Goal: Task Accomplishment & Management: Manage account settings

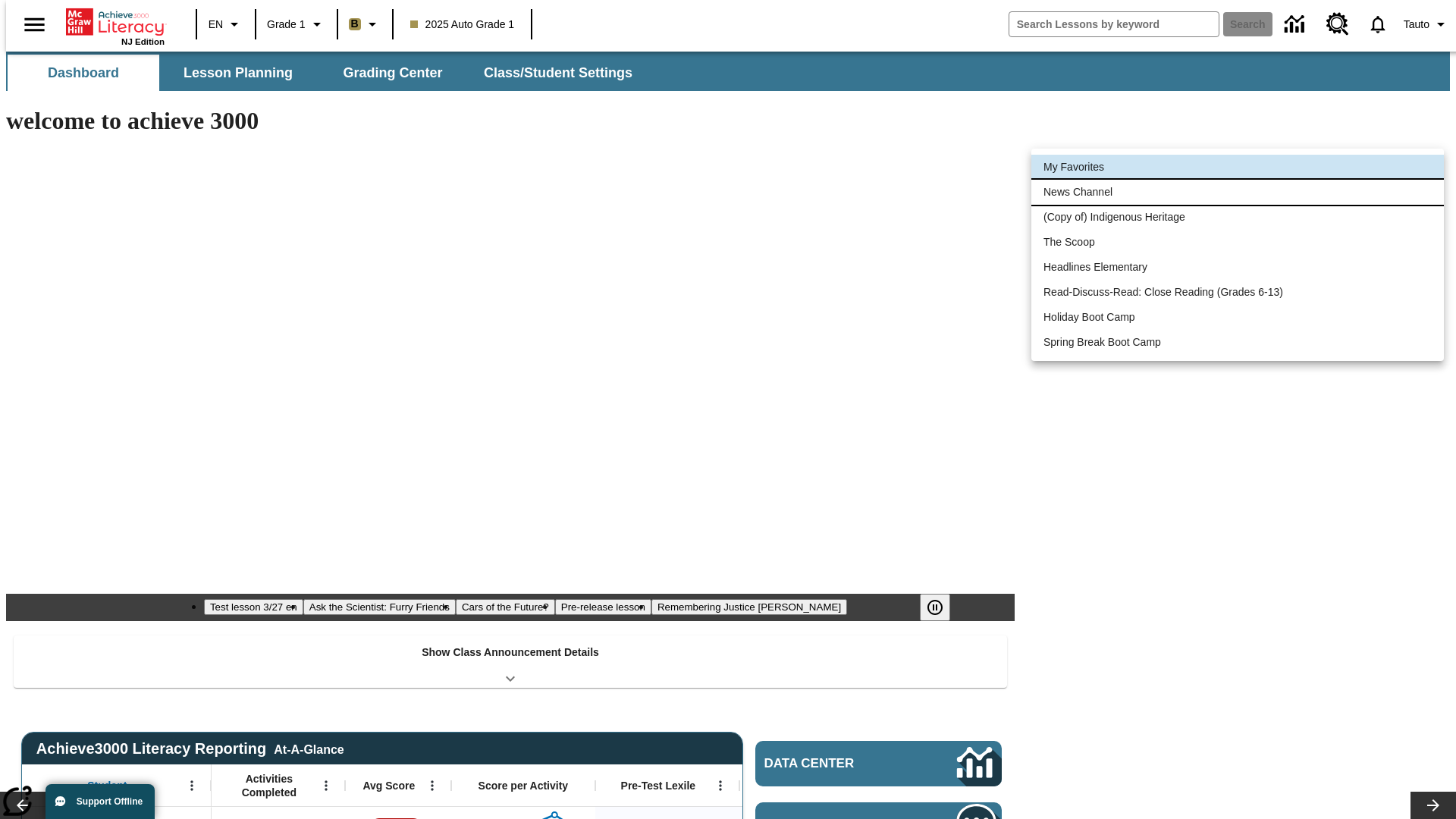
click at [1238, 192] on li "News Channel" at bounding box center [1237, 193] width 413 height 25
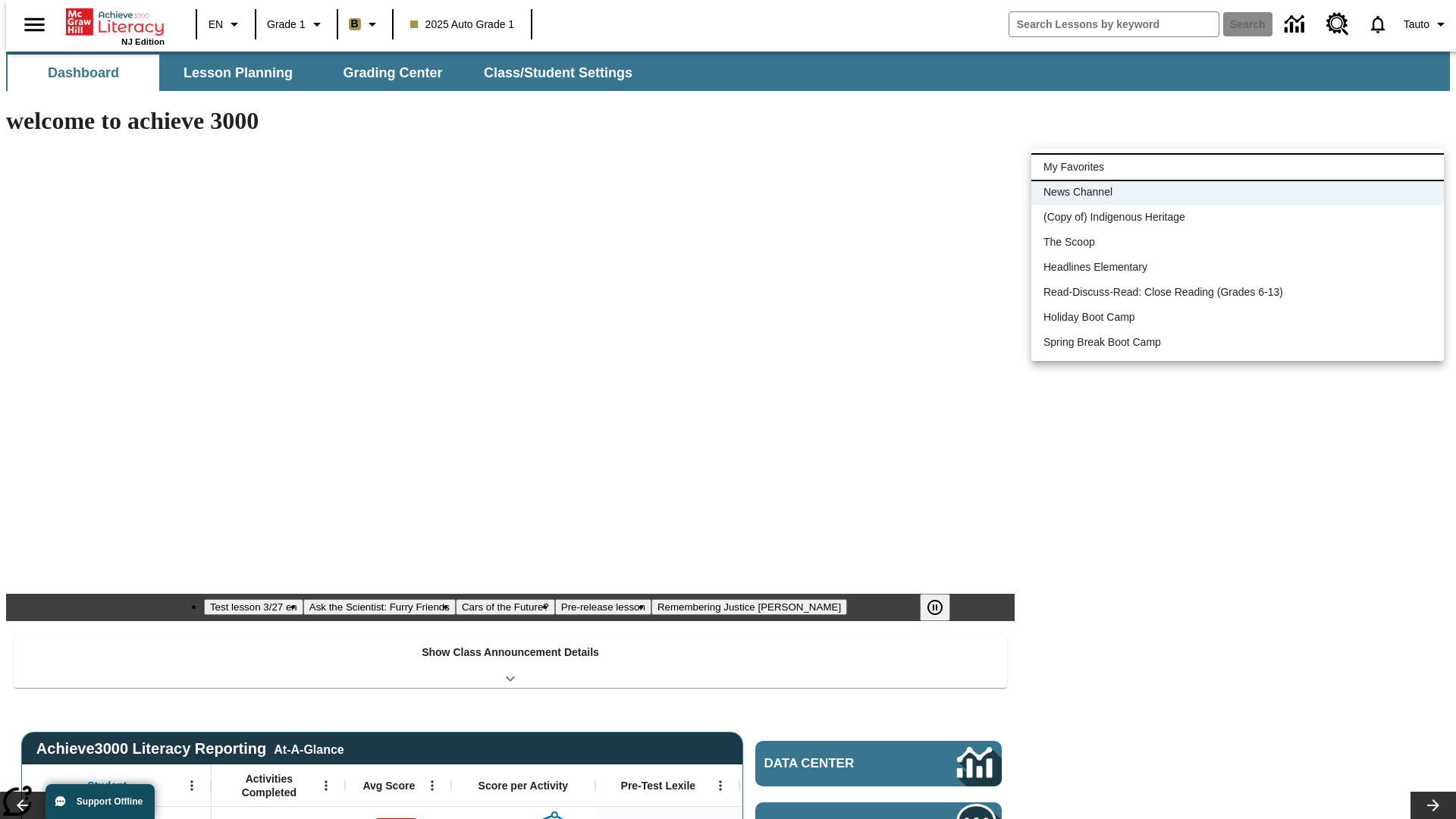
click at [1238, 167] on li "My Favorites" at bounding box center [1237, 167] width 413 height 25
type input "-1"
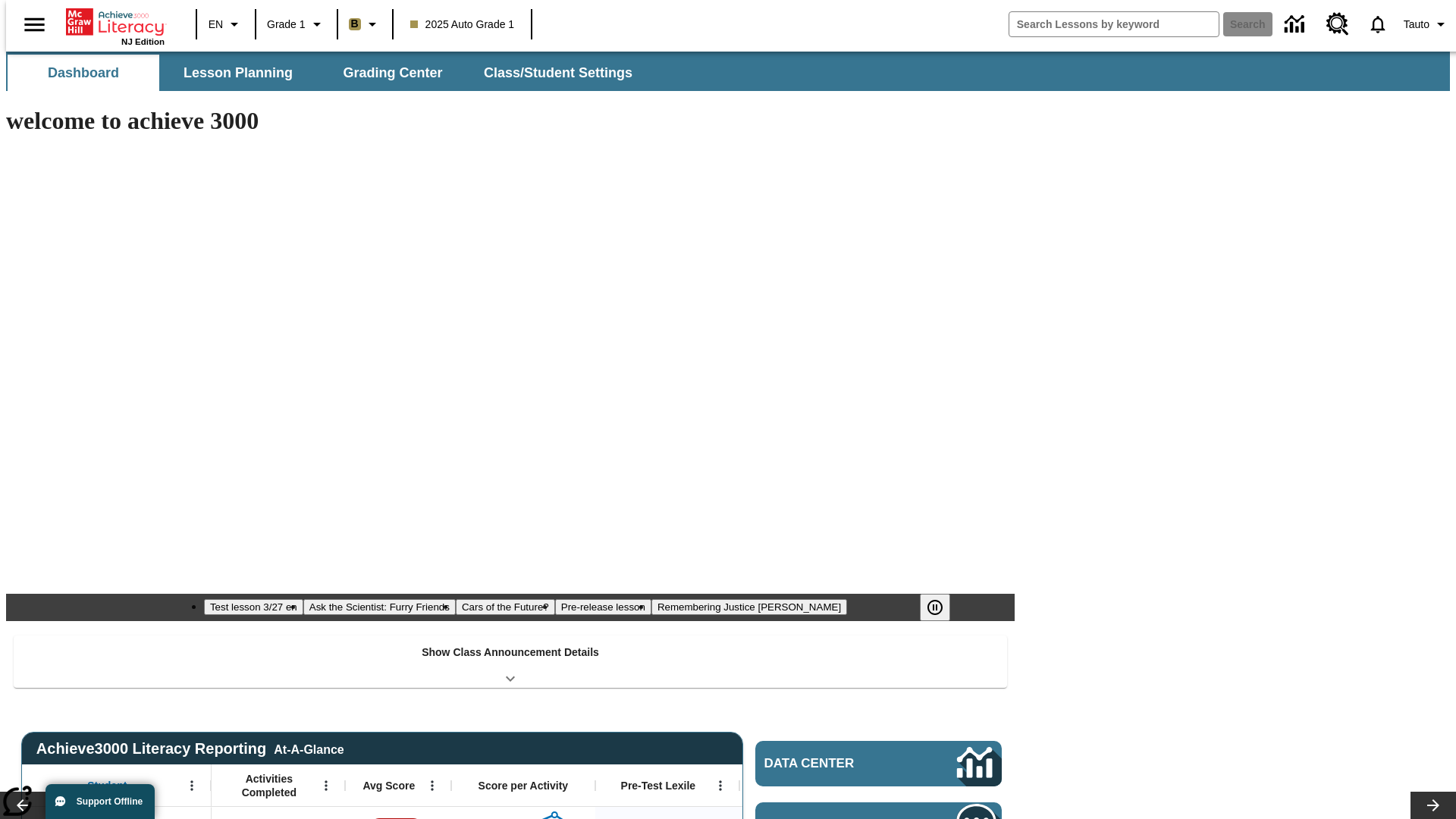
scroll to position [19, 0]
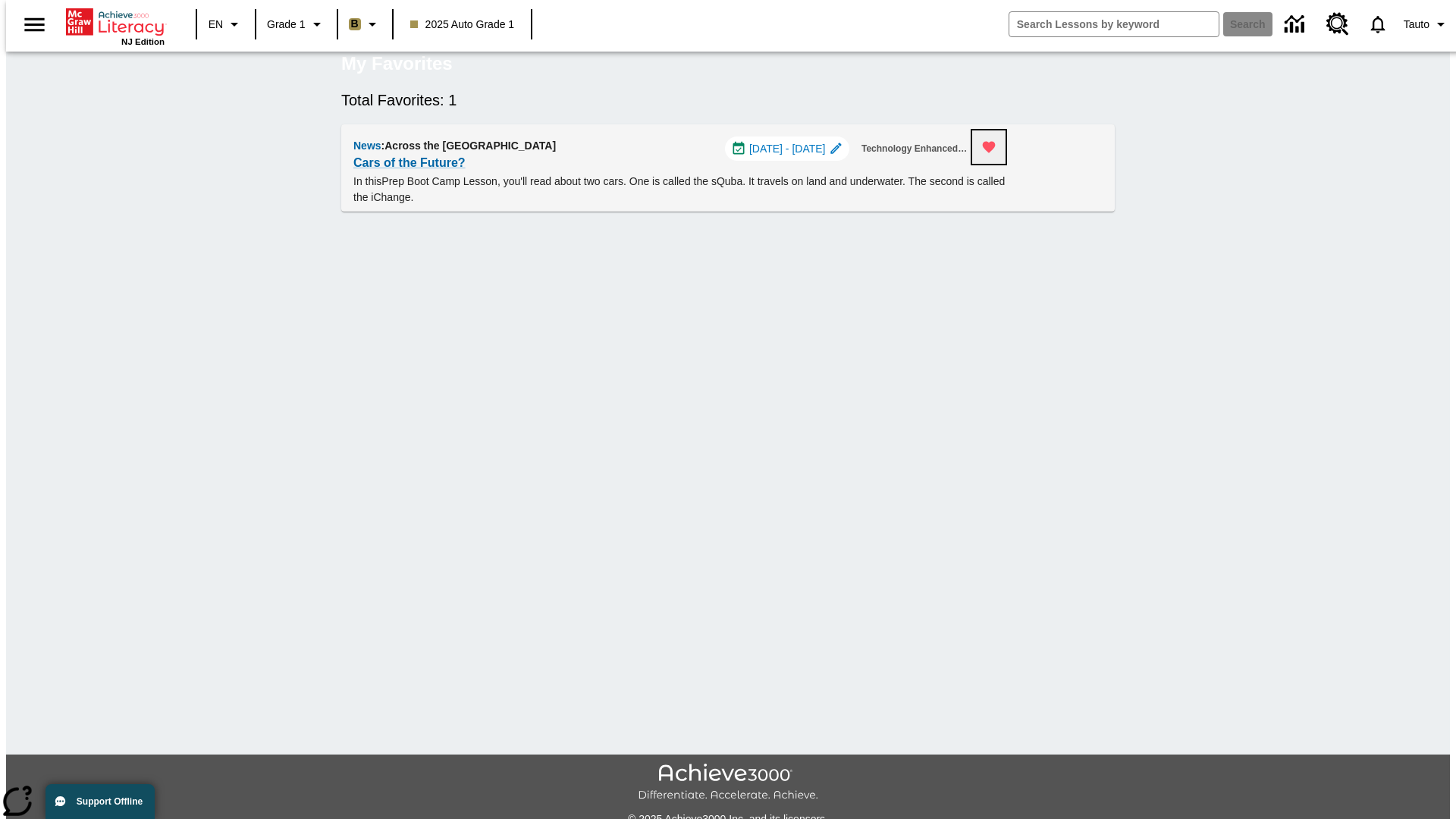
click at [996, 154] on icon "Remove from Favorites" at bounding box center [990, 147] width 13 height 12
